Goal: Task Accomplishment & Management: Complete application form

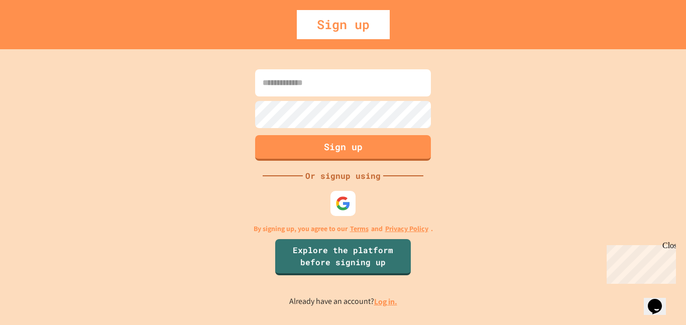
click at [336, 88] on input at bounding box center [343, 82] width 176 height 27
type input "**********"
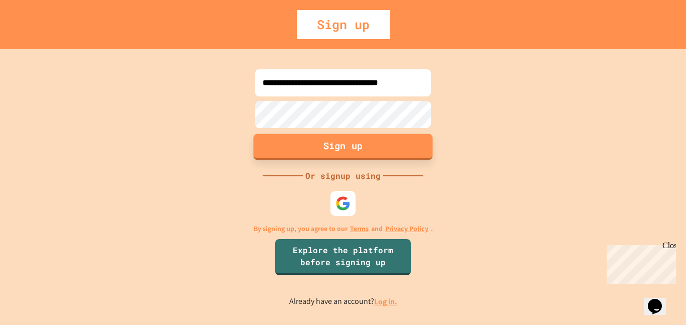
click at [365, 143] on button "Sign up" at bounding box center [343, 147] width 179 height 26
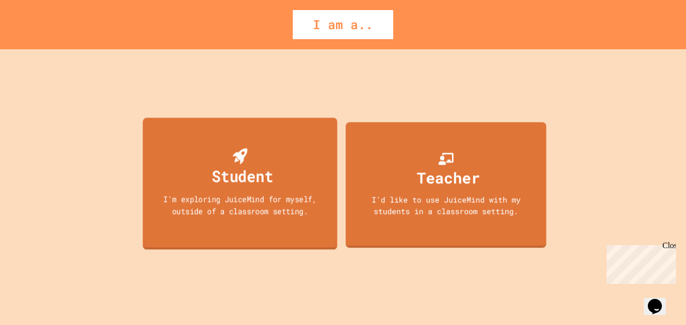
click at [235, 187] on div "Student" at bounding box center [242, 176] width 61 height 24
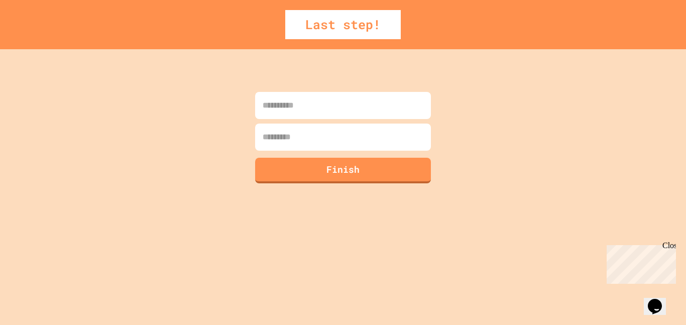
click at [349, 111] on input at bounding box center [343, 105] width 176 height 27
type input "**"
click at [341, 131] on input at bounding box center [343, 137] width 176 height 27
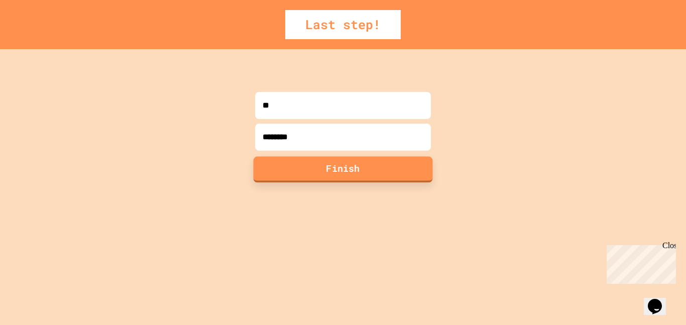
type input "********"
click at [322, 170] on button "Finish" at bounding box center [343, 169] width 179 height 26
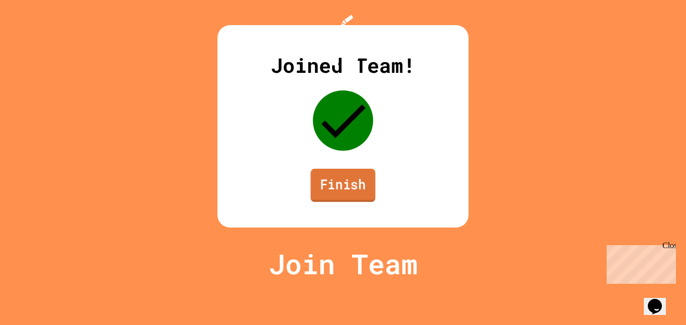
click at [347, 202] on link "Finish" at bounding box center [342, 185] width 65 height 33
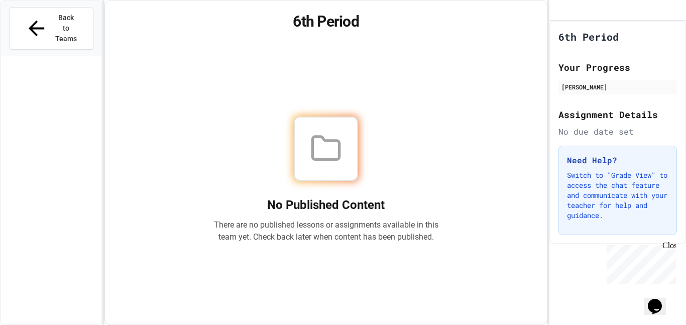
click at [339, 163] on div at bounding box center [326, 149] width 64 height 64
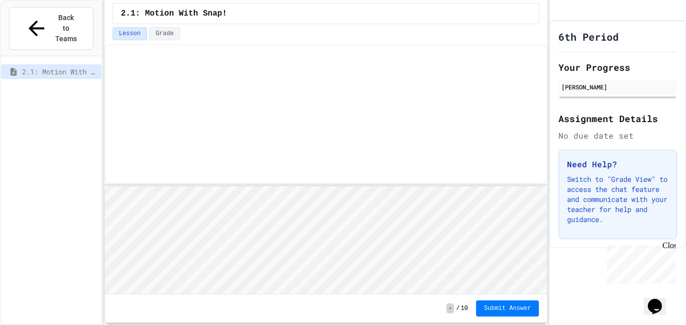
scroll to position [1, 0]
click at [388, 186] on html "Loading project... ! Error Loading Project There was an error loading the proje…" at bounding box center [325, 186] width 442 height 0
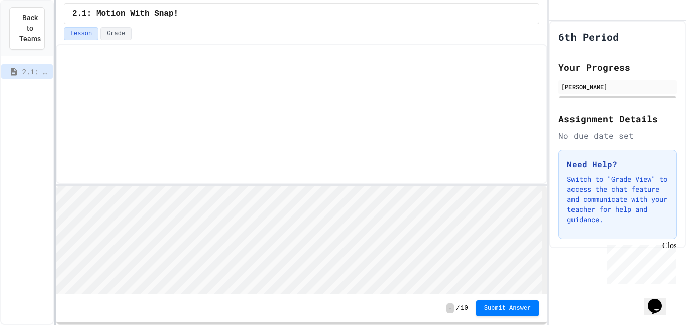
click at [54, 105] on div at bounding box center [55, 162] width 2 height 325
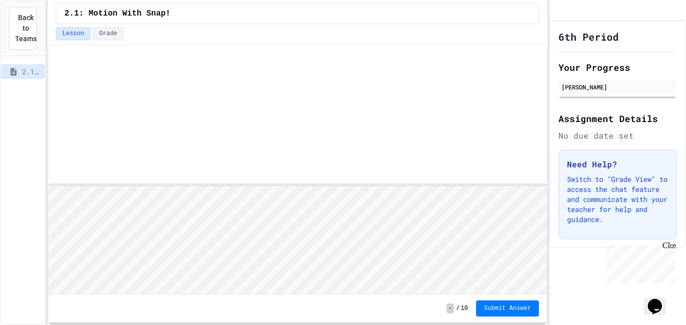
click at [354, 186] on html "Loading project... ! Error Loading Project There was an error loading the proje…" at bounding box center [297, 186] width 499 height 0
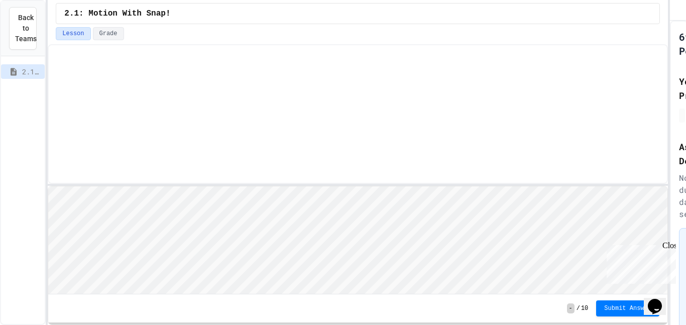
click at [671, 52] on div "Back to Teams 2.1: Motion With Snap! 2.1: Motion With Snap! Lesson Grade - / 10…" at bounding box center [343, 162] width 686 height 325
click at [670, 247] on div "Close" at bounding box center [668, 247] width 13 height 13
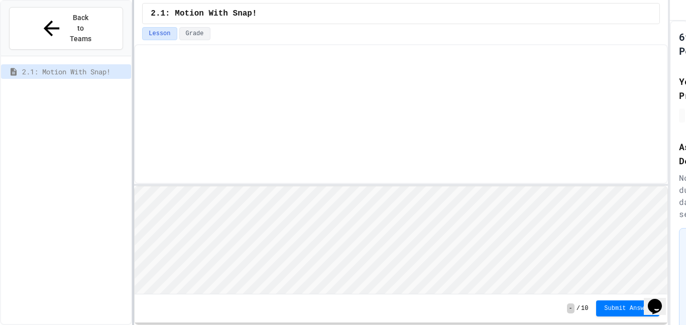
click at [134, 132] on div at bounding box center [133, 162] width 2 height 325
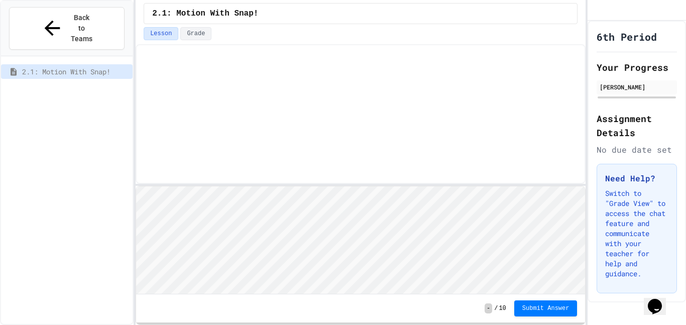
click at [585, 110] on div "Back to Teams 2.1: Motion With Snap! 2.1: Motion With Snap! Lesson Grade - / 10…" at bounding box center [343, 162] width 686 height 325
drag, startPoint x: 298, startPoint y: 9, endPoint x: 254, endPoint y: 37, distance: 52.1
click at [254, 37] on div "2.1: Motion With Snap! Lesson Grade - / 10 Submit Answer" at bounding box center [361, 162] width 450 height 325
click at [184, 104] on div at bounding box center [361, 114] width 450 height 140
drag, startPoint x: 403, startPoint y: 320, endPoint x: 393, endPoint y: 300, distance: 22.7
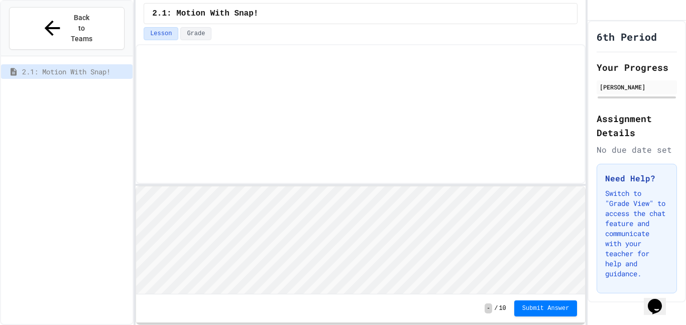
click at [393, 300] on div "- / 10 Submit Answer" at bounding box center [360, 308] width 449 height 28
drag, startPoint x: 428, startPoint y: 321, endPoint x: 416, endPoint y: 299, distance: 25.2
click at [416, 299] on div "- / 10 Submit Answer" at bounding box center [360, 308] width 449 height 28
click at [406, 23] on div "2.1: Motion With Snap!" at bounding box center [361, 13] width 434 height 21
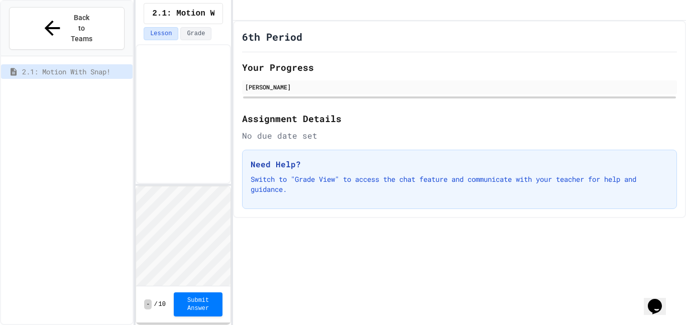
click at [231, 281] on div "Back to Teams 2.1: Motion With Snap! 2.1: Motion With Snap! Lesson Grade - / 10…" at bounding box center [343, 162] width 686 height 325
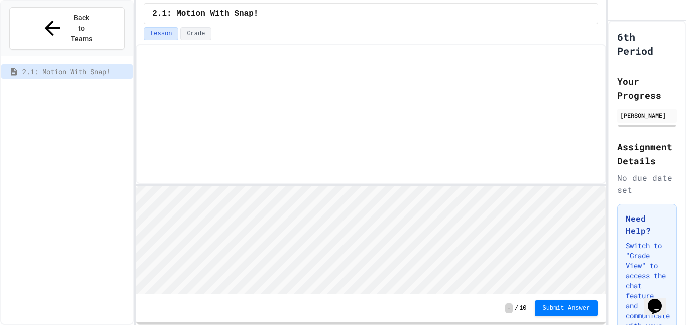
click at [611, 66] on div "Back to Teams 2.1: Motion With Snap! 2.1: Motion With Snap! Lesson Grade - / 10…" at bounding box center [343, 162] width 686 height 325
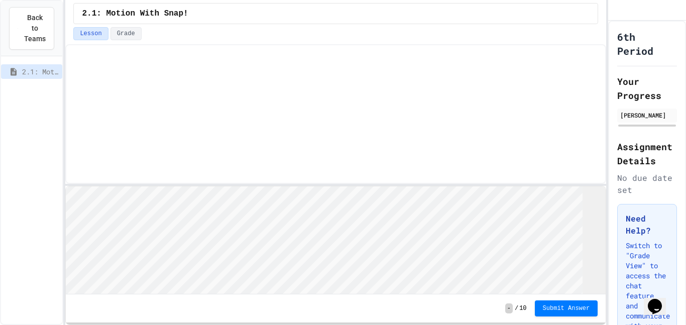
click at [66, 235] on div "Back to Teams 2.1: Motion With Snap! 2.1: Motion With Snap! Lesson Grade - / 10…" at bounding box center [343, 162] width 686 height 325
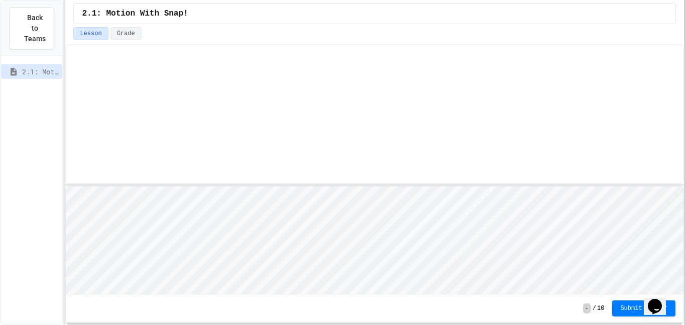
click at [686, 238] on div at bounding box center [685, 162] width 2 height 325
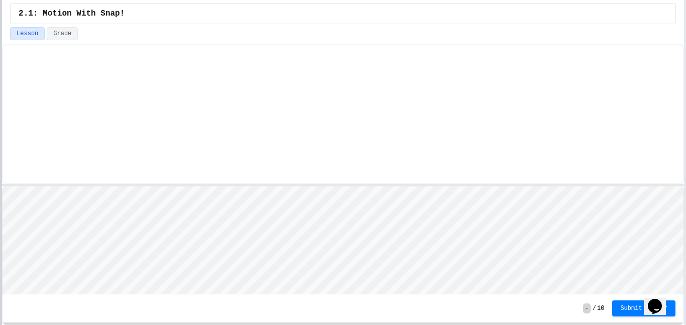
click at [0, 292] on div at bounding box center [1, 162] width 2 height 325
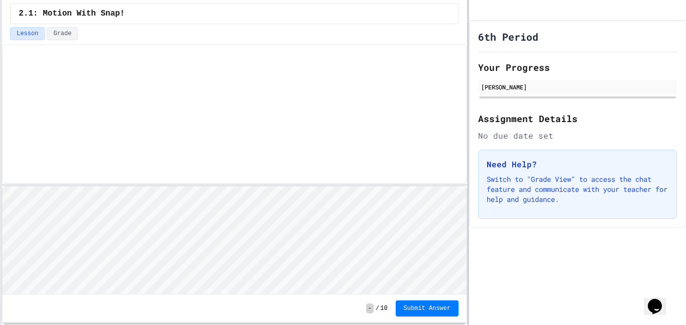
click at [467, 86] on div at bounding box center [468, 162] width 2 height 325
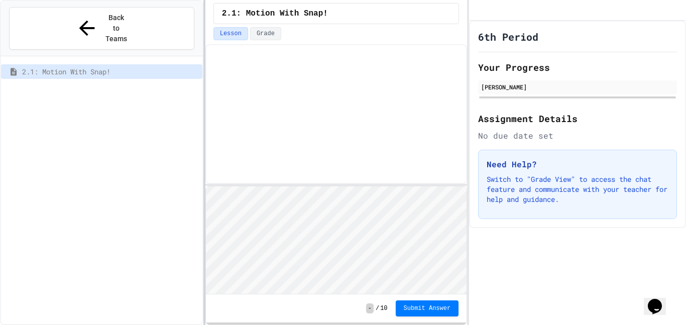
click at [204, 143] on div at bounding box center [204, 162] width 2 height 325
click at [113, 154] on div "Back to Teams 2.1: Motion With Snap! 2.1: Motion With Snap! Lesson Grade - / 10…" at bounding box center [343, 162] width 686 height 325
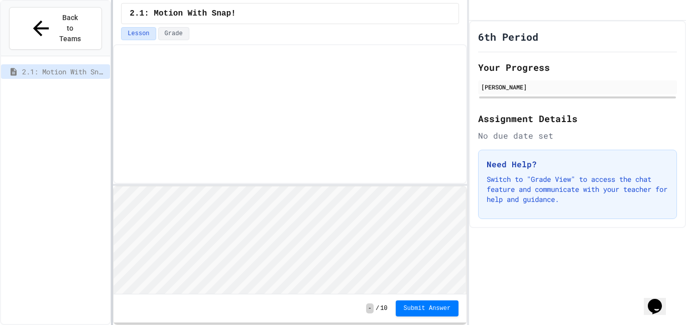
click at [111, 293] on div at bounding box center [112, 162] width 2 height 325
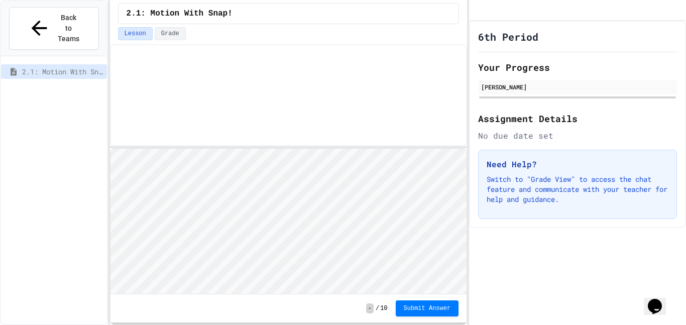
click at [172, 146] on div "- / 10 Submit Answer" at bounding box center [289, 184] width 358 height 281
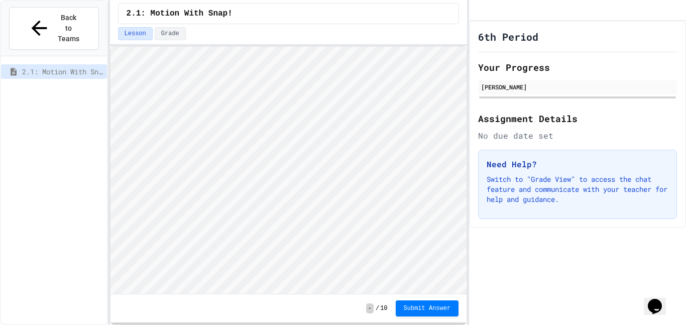
click at [220, 42] on div "2.1: Motion With Snap! Lesson Grade - / 10 Submit Answer" at bounding box center [289, 162] width 358 height 325
click at [243, 9] on div "2.1: Motion With Snap! Lesson Grade - / 10 Submit Answer" at bounding box center [289, 162] width 358 height 325
click at [340, 0] on html "We are updating our servers at 7PM EST [DATE]. [PERSON_NAME] should continue to…" at bounding box center [343, 162] width 686 height 325
drag, startPoint x: 473, startPoint y: 66, endPoint x: 511, endPoint y: 68, distance: 38.8
click at [511, 68] on div "6th Period Your Progress [PERSON_NAME] Assignment Details No due date set Need …" at bounding box center [577, 124] width 217 height 207
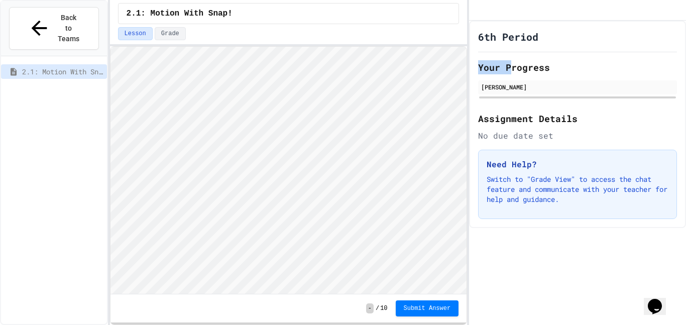
click at [484, 67] on div "6th Period Your Progress [PERSON_NAME] Assignment Details No due date set Need …" at bounding box center [577, 124] width 217 height 207
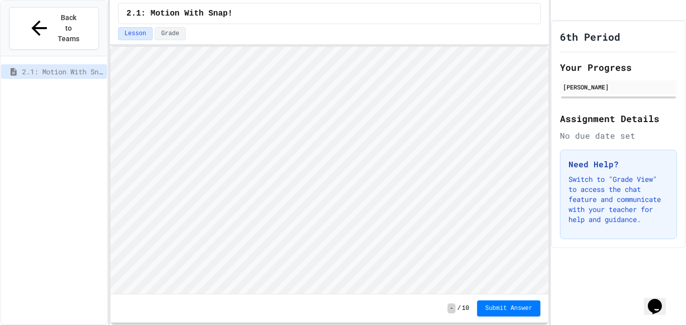
click at [549, 80] on div "Back to Teams 2.1: Motion With Snap! 2.1: Motion With Snap! Lesson Grade - / 10…" at bounding box center [343, 162] width 686 height 325
click at [65, 116] on div "2.1: Motion With Snap!" at bounding box center [54, 200] width 106 height 281
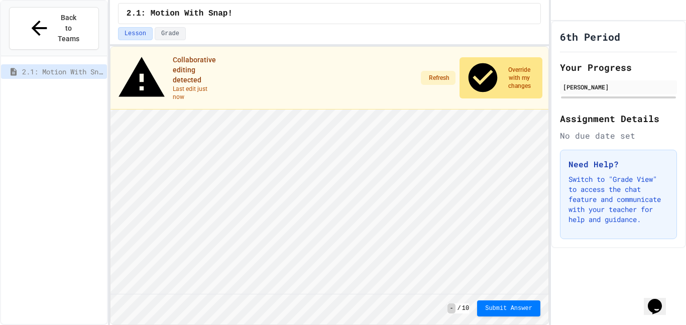
click at [502, 66] on span "Override with my changes" at bounding box center [519, 78] width 34 height 24
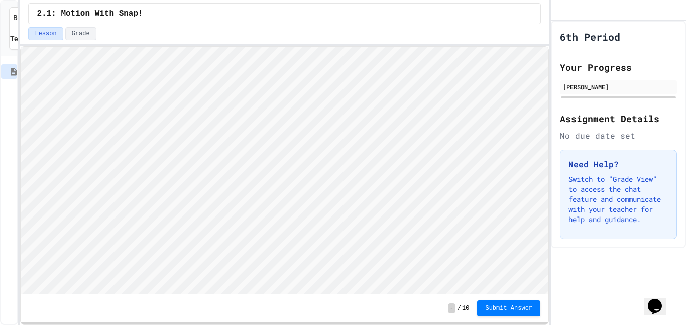
click at [20, 148] on div "Back to Teams 2.1: Motion With Snap! 2.1: Motion With Snap! Lesson Grade - / 10…" at bounding box center [343, 162] width 686 height 325
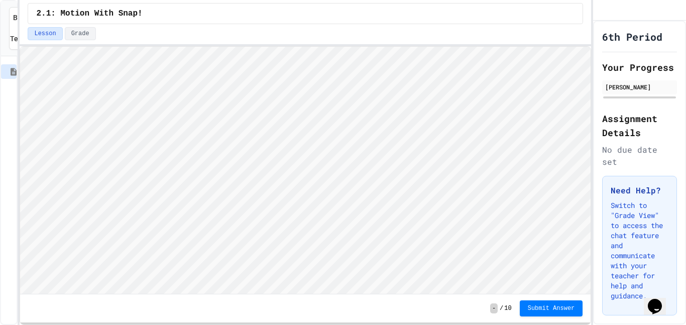
click at [594, 133] on div "Back to Teams 2.1: Motion With Snap! 2.1: Motion With Snap! Lesson Grade - / 10…" at bounding box center [343, 162] width 686 height 325
click at [292, 25] on div "2.1: Motion With Snap! Lesson Grade - / 10 Submit Answer" at bounding box center [306, 162] width 572 height 325
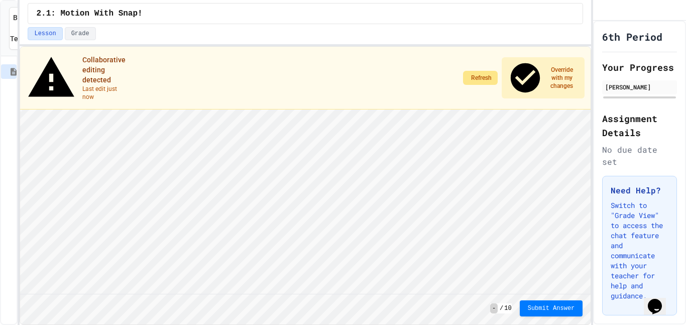
click at [478, 74] on span "Refresh" at bounding box center [481, 78] width 21 height 8
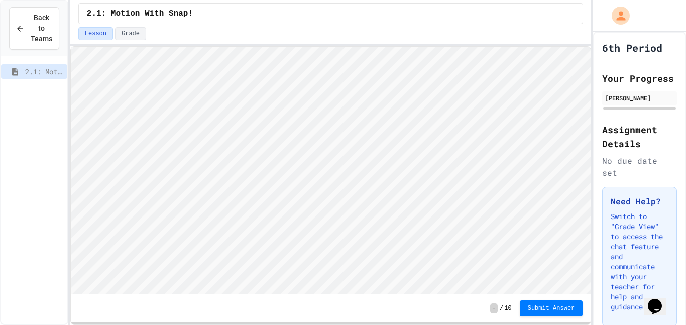
scroll to position [1, 0]
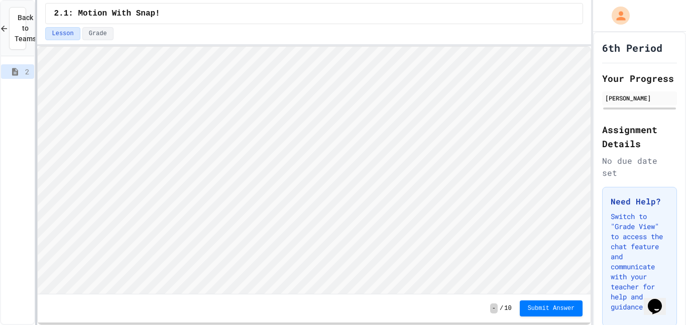
click at [36, 162] on div at bounding box center [36, 162] width 2 height 325
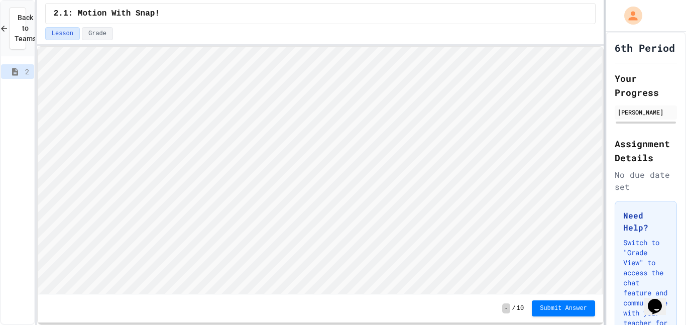
click at [604, 151] on div at bounding box center [605, 162] width 2 height 325
type textarea "*"
click at [290, 28] on div "Lesson Grade" at bounding box center [320, 35] width 567 height 17
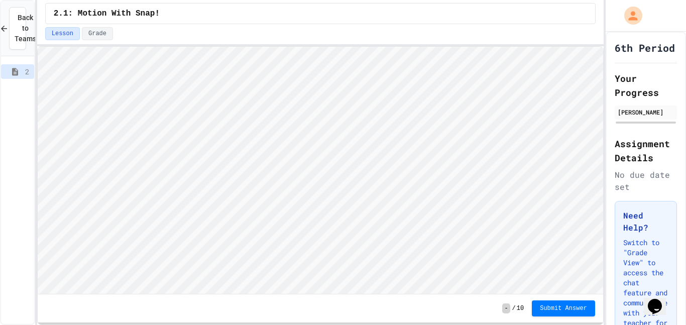
click at [338, 35] on div "Lesson Grade" at bounding box center [320, 35] width 567 height 17
type textarea "*"
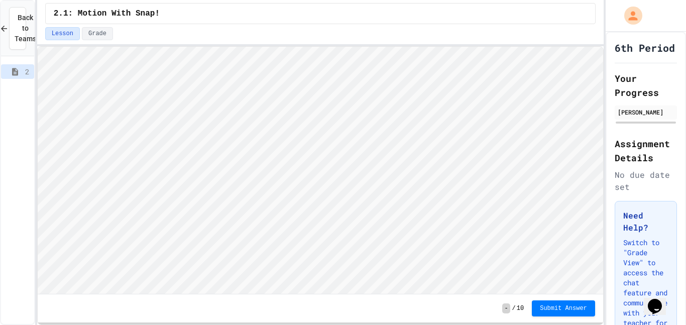
drag, startPoint x: 125, startPoint y: 17, endPoint x: 124, endPoint y: 24, distance: 6.6
click at [124, 24] on div "2.1: Motion With Snap!" at bounding box center [320, 13] width 550 height 21
click at [304, 0] on html "We are updating our servers at 7PM EST [DATE]. [PERSON_NAME] should continue to…" at bounding box center [343, 162] width 686 height 325
click at [320, 17] on div "2.1: Motion With Snap!" at bounding box center [320, 13] width 550 height 21
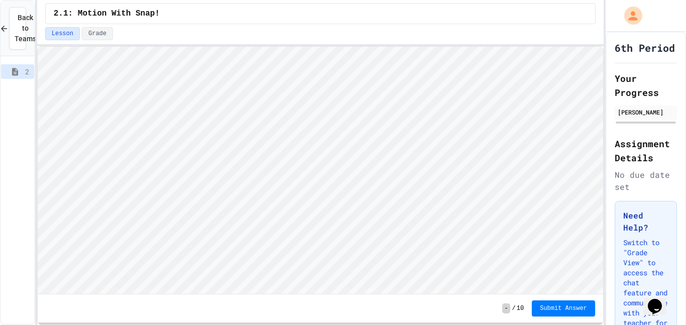
click at [106, 41] on div "Lesson Grade" at bounding box center [320, 35] width 567 height 17
click at [99, 36] on button "Grade" at bounding box center [97, 33] width 31 height 13
click at [60, 34] on button "Lesson" at bounding box center [62, 33] width 35 height 13
click at [99, 34] on button "Grade" at bounding box center [97, 33] width 31 height 13
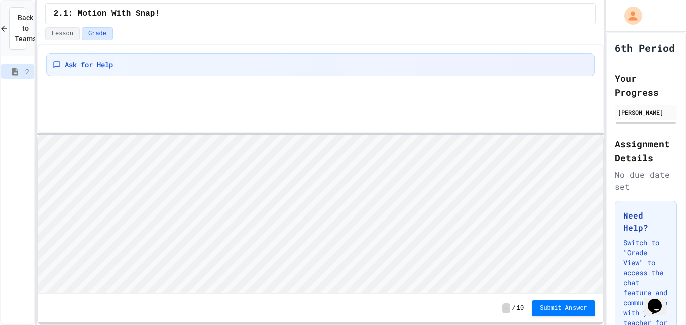
click at [179, 134] on div at bounding box center [320, 134] width 567 height 2
click at [71, 27] on button "Lesson" at bounding box center [62, 33] width 35 height 13
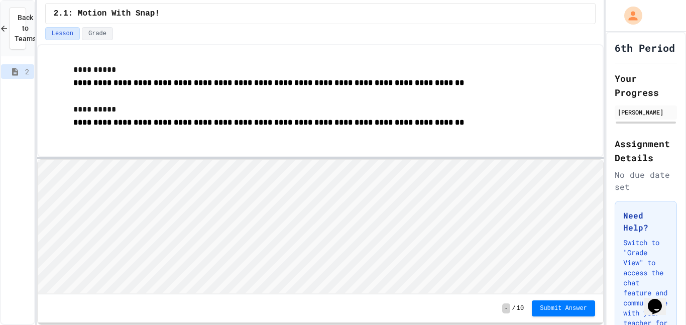
click at [245, 159] on div at bounding box center [320, 158] width 567 height 2
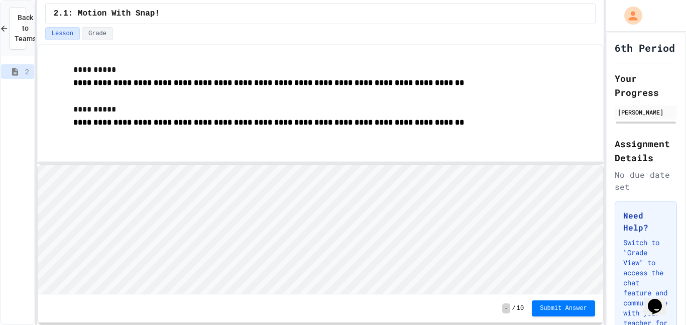
click at [284, 82] on span "**********" at bounding box center [268, 83] width 391 height 8
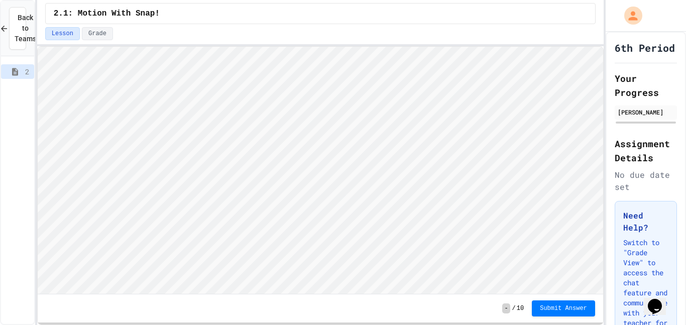
click at [171, 25] on div "**********" at bounding box center [320, 162] width 567 height 325
type textarea "**"
type textarea "****"
type textarea "**"
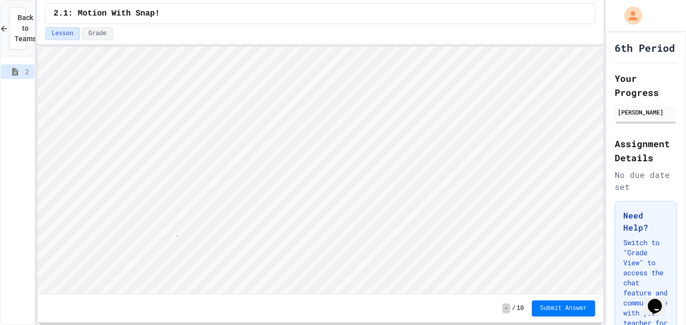
type textarea "**"
type textarea "*"
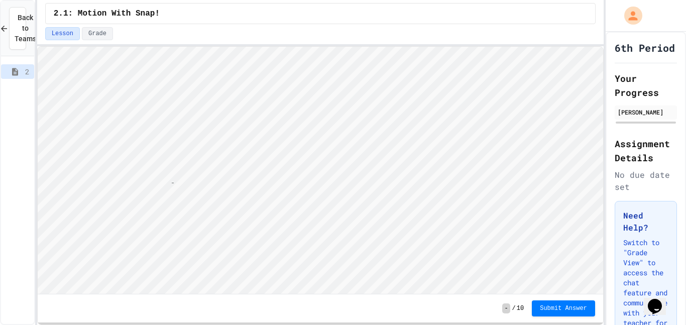
scroll to position [1, 5]
type textarea "**"
type textarea "***"
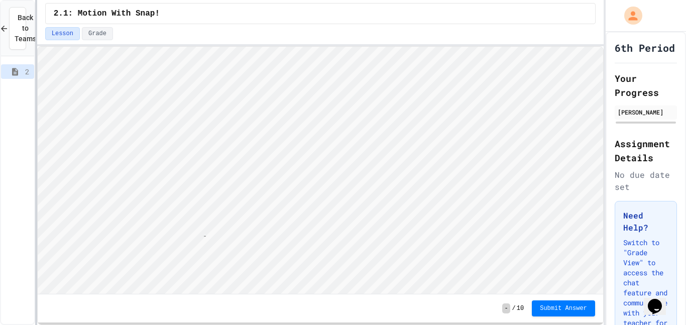
scroll to position [1, 5]
type textarea "**"
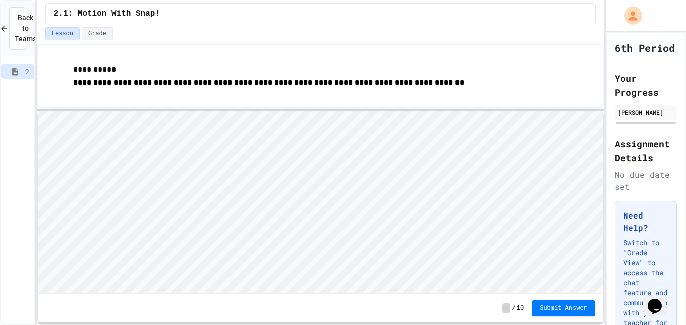
click at [163, 109] on div at bounding box center [320, 109] width 567 height 2
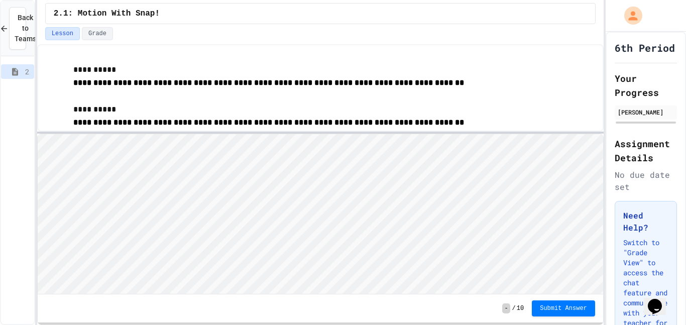
click at [160, 132] on div at bounding box center [320, 133] width 567 height 2
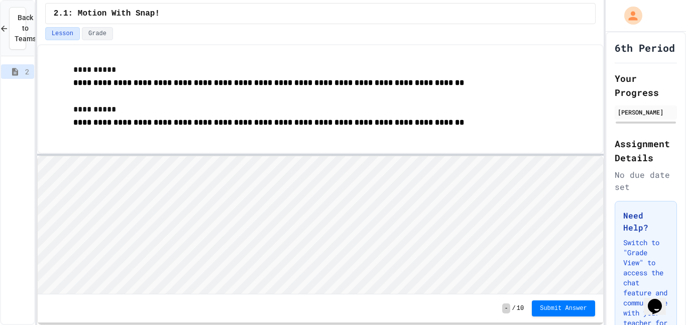
click at [155, 154] on div at bounding box center [320, 155] width 567 height 2
click at [183, 119] on span "**********" at bounding box center [268, 123] width 391 height 8
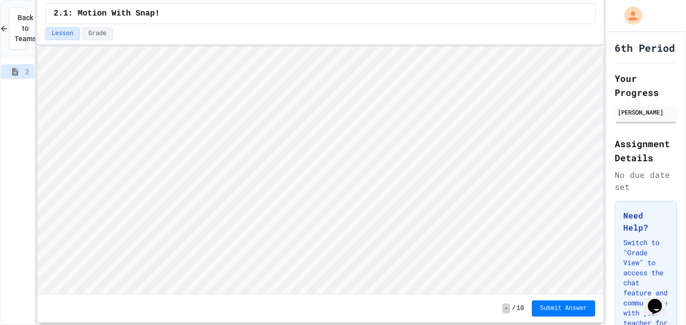
click at [514, 0] on html "**********" at bounding box center [343, 162] width 686 height 325
click at [474, 27] on div "**********" at bounding box center [320, 162] width 567 height 325
type textarea "***"
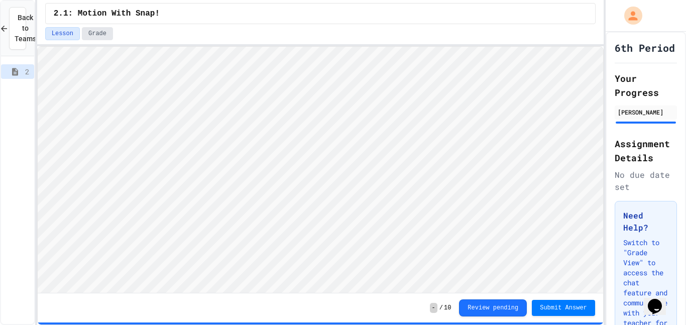
click at [94, 36] on button "Grade" at bounding box center [97, 33] width 31 height 13
click at [52, 32] on button "Lesson" at bounding box center [62, 33] width 35 height 13
click at [96, 34] on button "Grade" at bounding box center [97, 33] width 31 height 13
click at [106, 34] on button "Grade" at bounding box center [97, 33] width 31 height 13
click at [548, 305] on span "Submit Answer" at bounding box center [563, 307] width 47 height 8
